Goal: Information Seeking & Learning: Learn about a topic

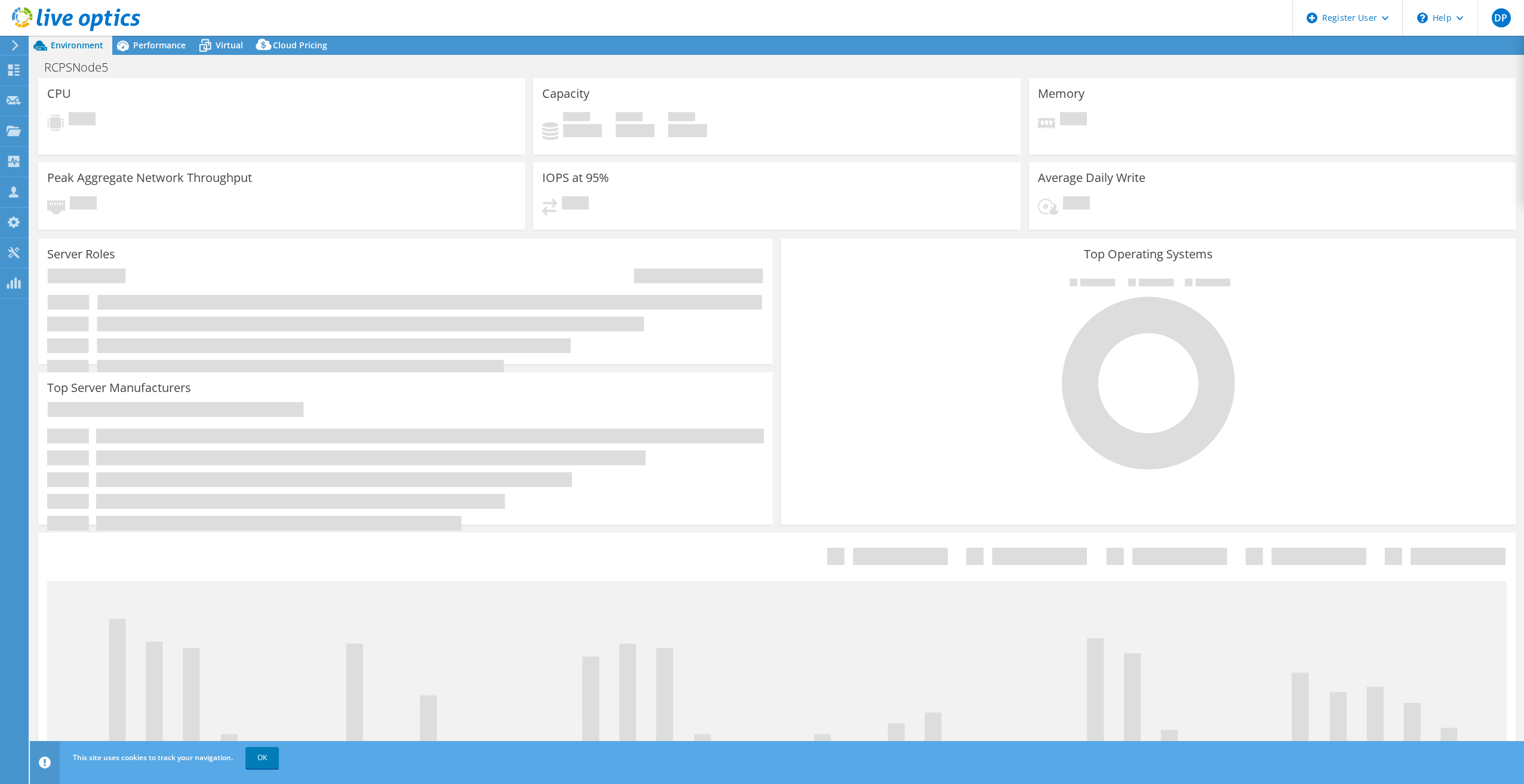
select select "USD"
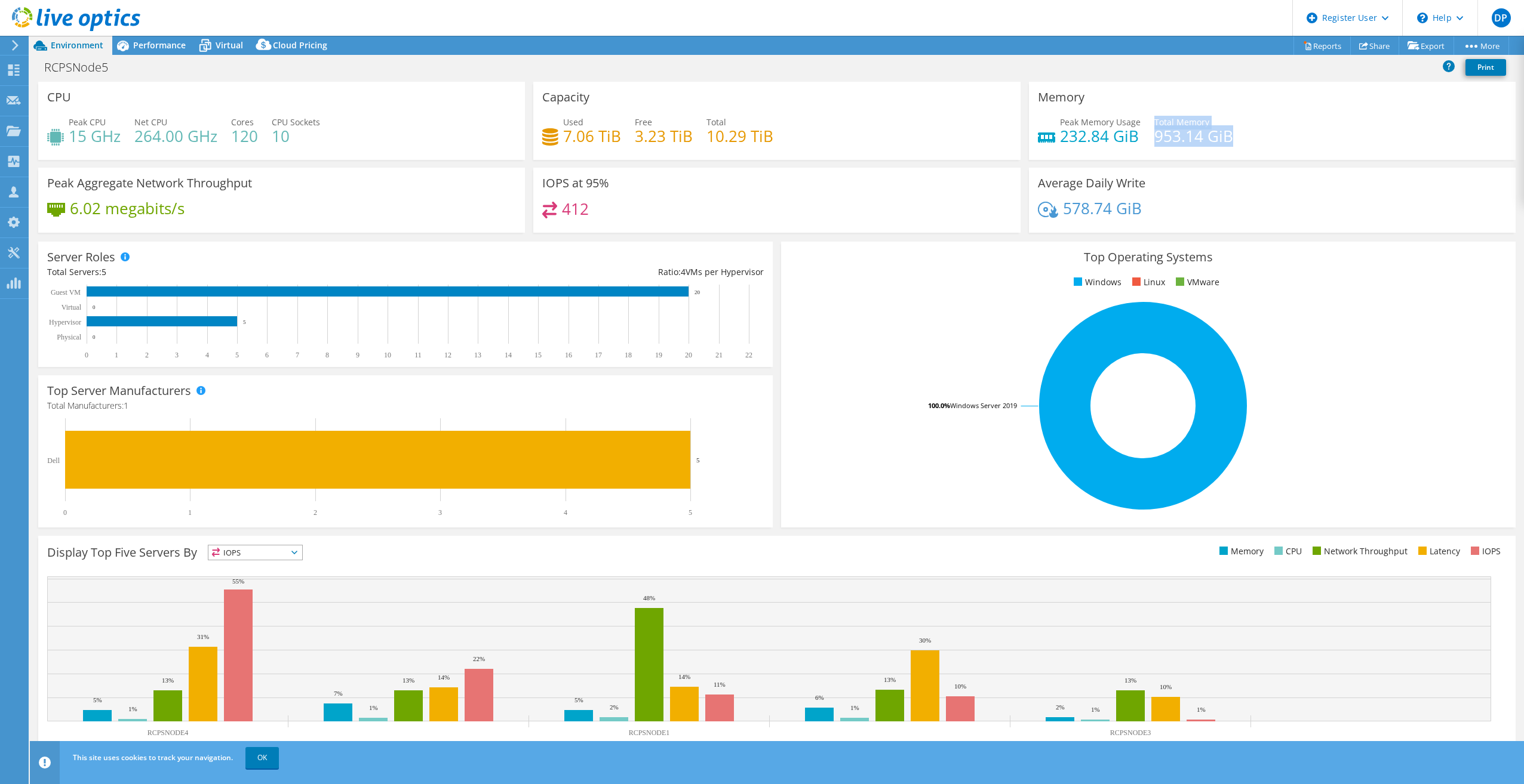
drag, startPoint x: 1146, startPoint y: 135, endPoint x: 1236, endPoint y: 141, distance: 90.2
click at [1236, 141] on div "Peak Memory Usage 232.84 GiB Total Memory 953.14 GiB" at bounding box center [1272, 135] width 469 height 39
click at [1240, 140] on div "Peak Memory Usage 232.84 GiB Total Memory 953.14 GiB" at bounding box center [1272, 135] width 469 height 39
drag, startPoint x: 1240, startPoint y: 139, endPoint x: 1148, endPoint y: 137, distance: 92.0
click at [1148, 137] on div "Peak Memory Usage 232.84 GiB Total Memory 953.14 GiB" at bounding box center [1272, 135] width 469 height 39
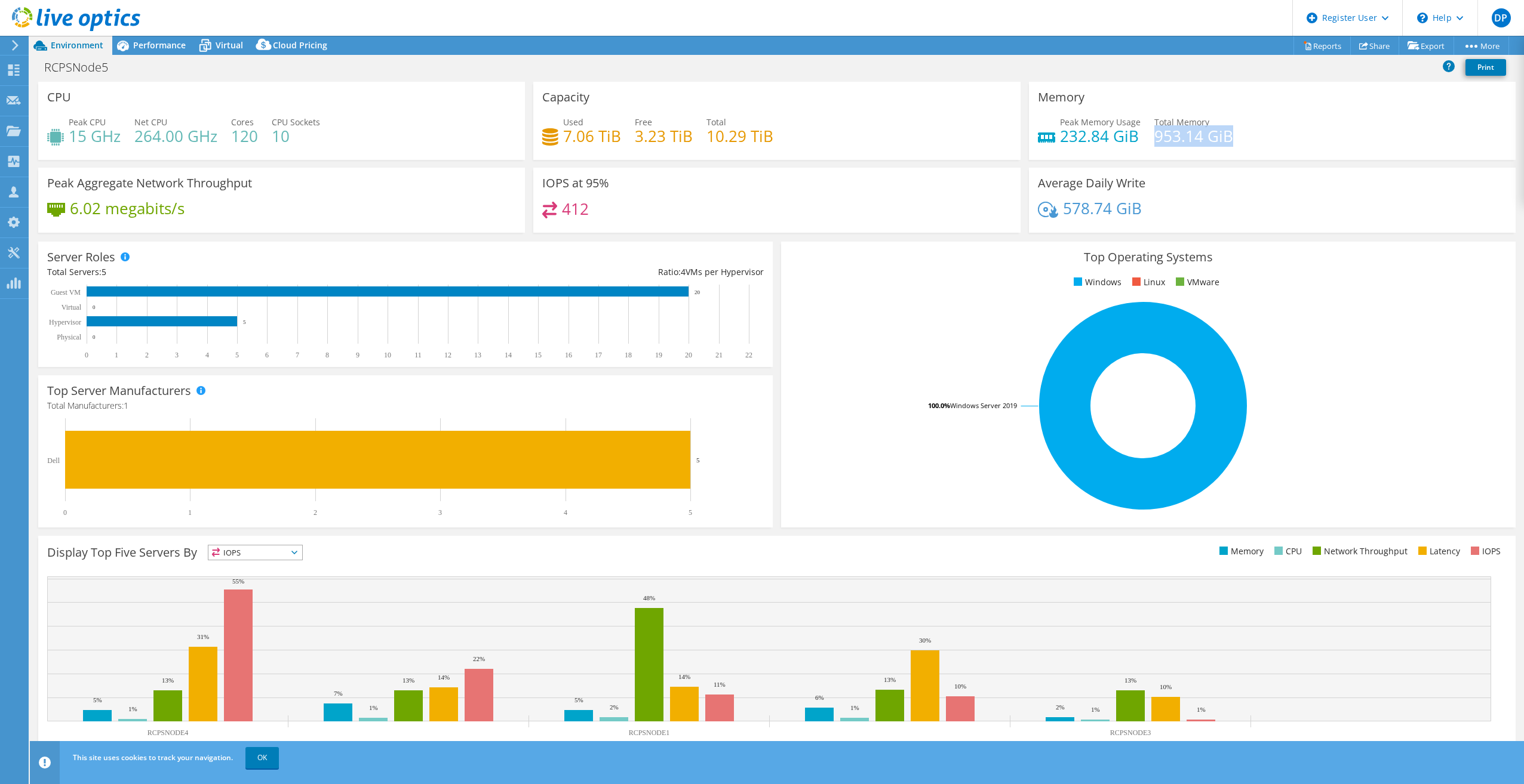
click at [1154, 137] on h4 "953.14 GiB" at bounding box center [1194, 136] width 79 height 13
click at [1154, 136] on h4 "953.14 GiB" at bounding box center [1194, 136] width 79 height 13
drag, startPoint x: 1149, startPoint y: 136, endPoint x: 1219, endPoint y: 138, distance: 70.0
click at [1217, 138] on h4 "953.14 GiB" at bounding box center [1194, 136] width 79 height 13
click at [1246, 139] on div "Peak Memory Usage 232.84 GiB Total Memory 953.14 GiB" at bounding box center [1272, 135] width 469 height 39
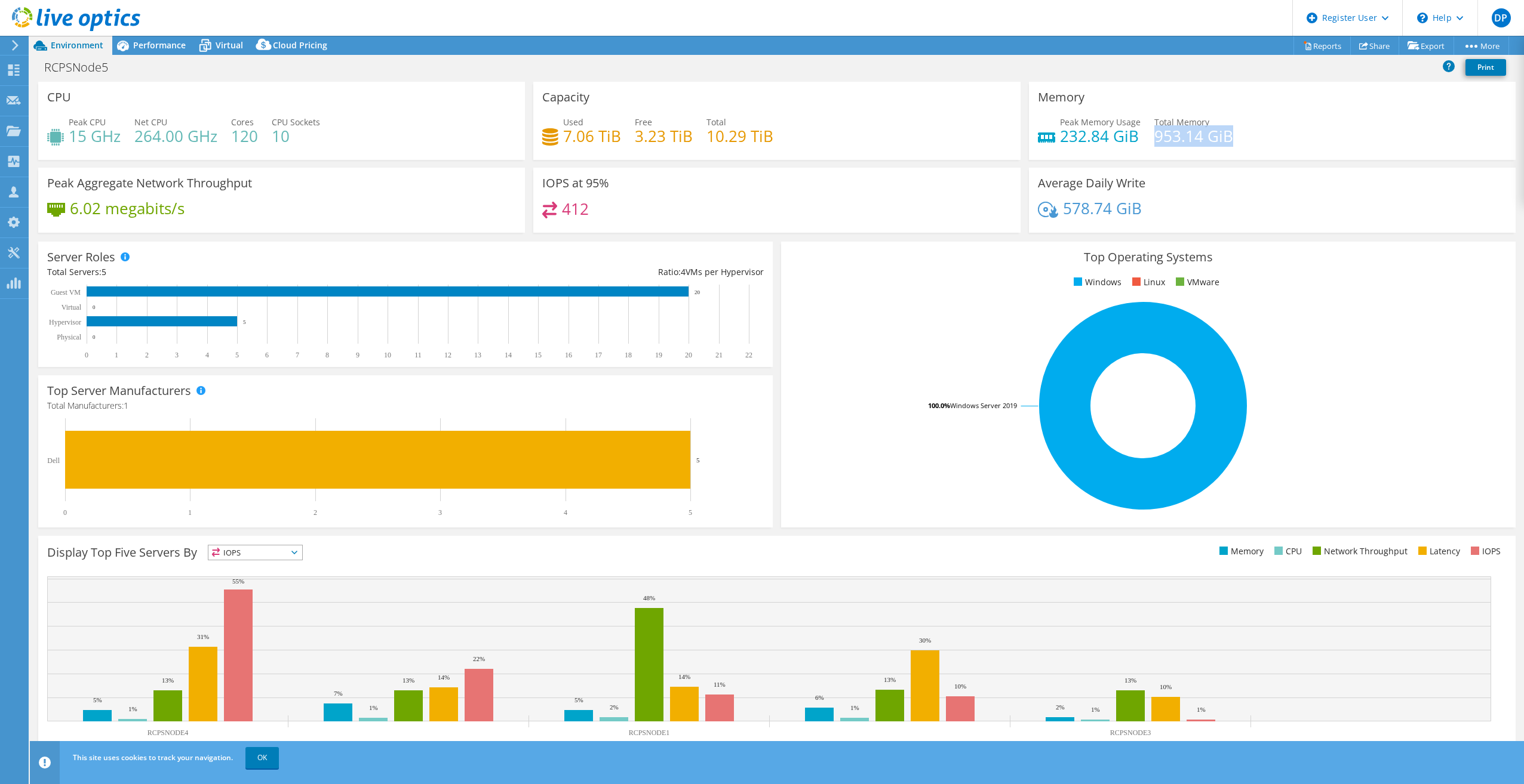
drag, startPoint x: 1242, startPoint y: 131, endPoint x: 1150, endPoint y: 139, distance: 92.3
click at [1150, 139] on div "Peak Memory Usage 232.84 GiB Total Memory 953.14 GiB" at bounding box center [1272, 135] width 469 height 39
click at [1154, 139] on h4 "953.14 GiB" at bounding box center [1194, 136] width 79 height 13
